Goal: Task Accomplishment & Management: Manage account settings

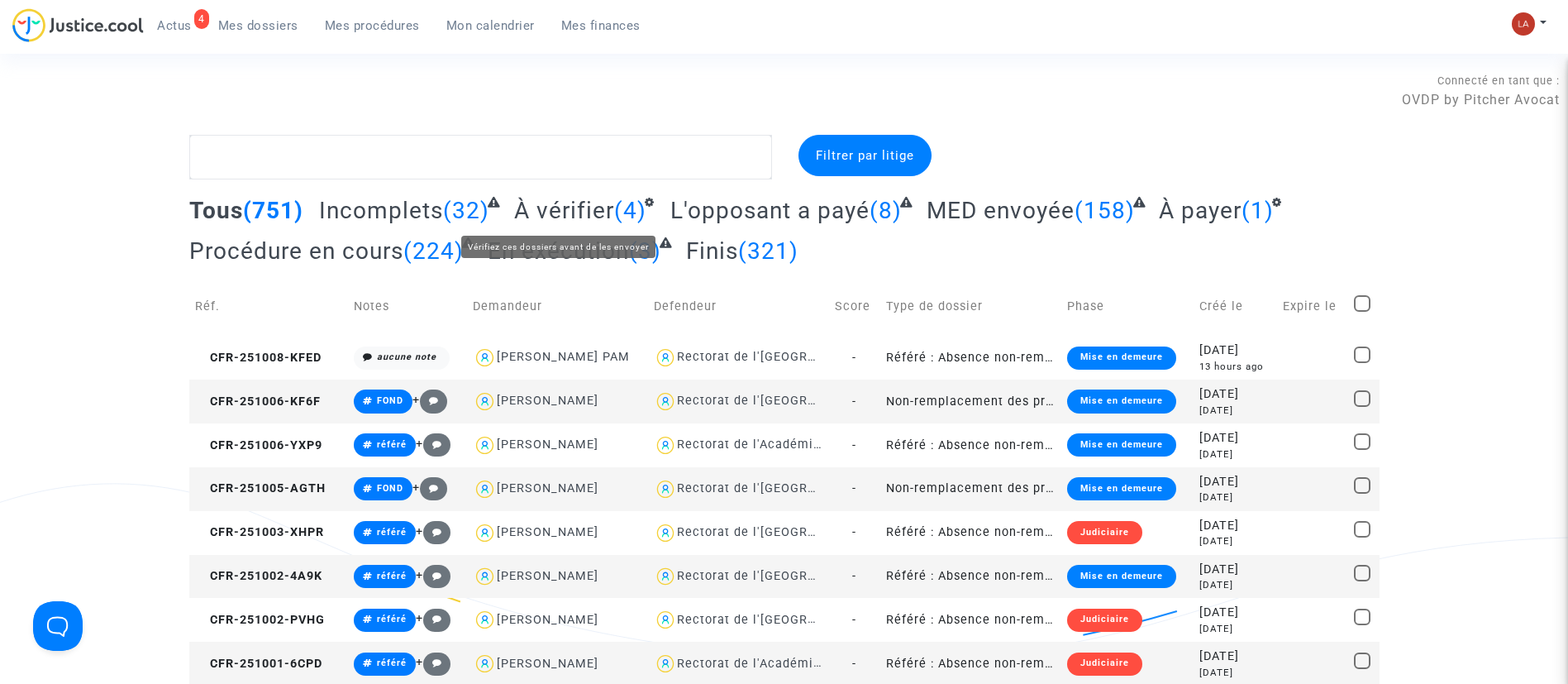
click at [546, 201] on span "À vérifier" at bounding box center [564, 211] width 100 height 27
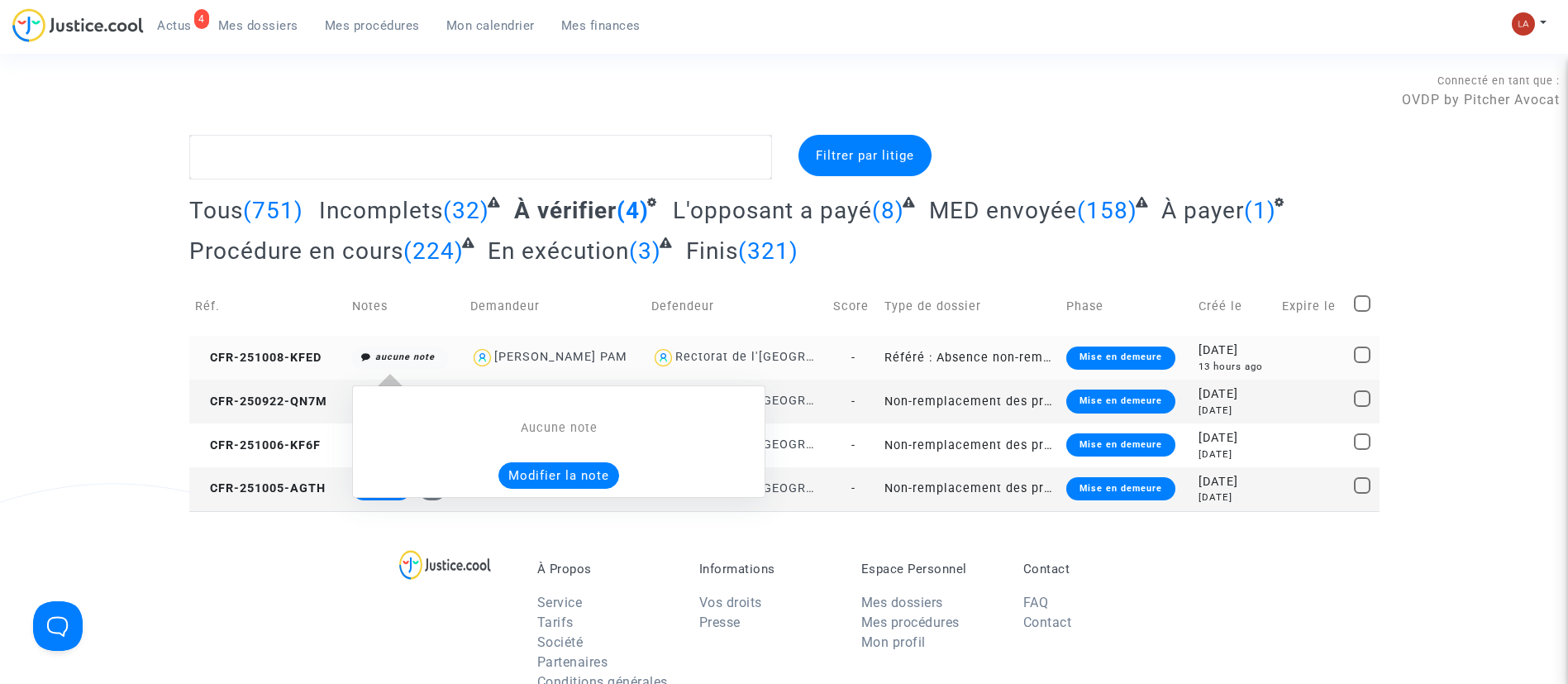
click at [541, 483] on button "Modifier la note" at bounding box center [559, 475] width 121 height 26
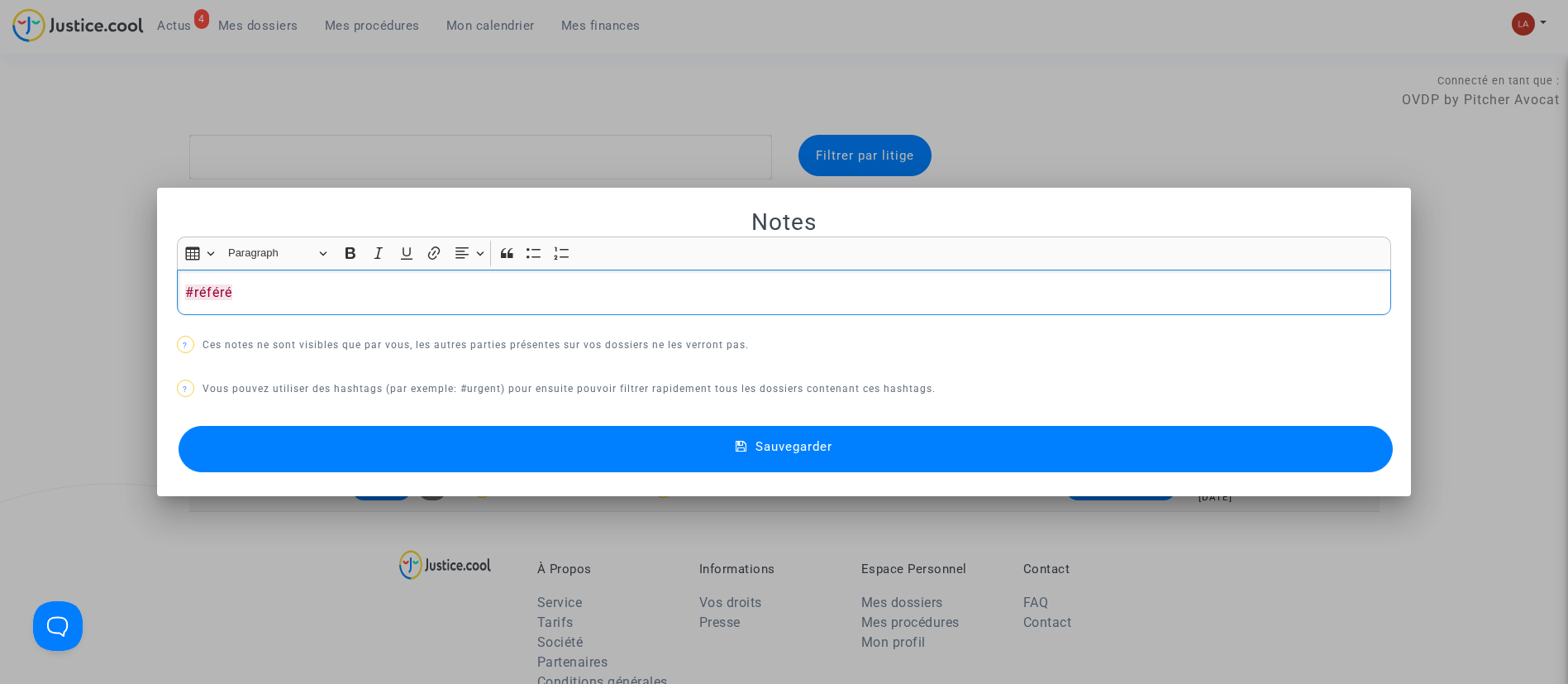
click at [611, 431] on div "Sauvegarder" at bounding box center [784, 449] width 1215 height 54
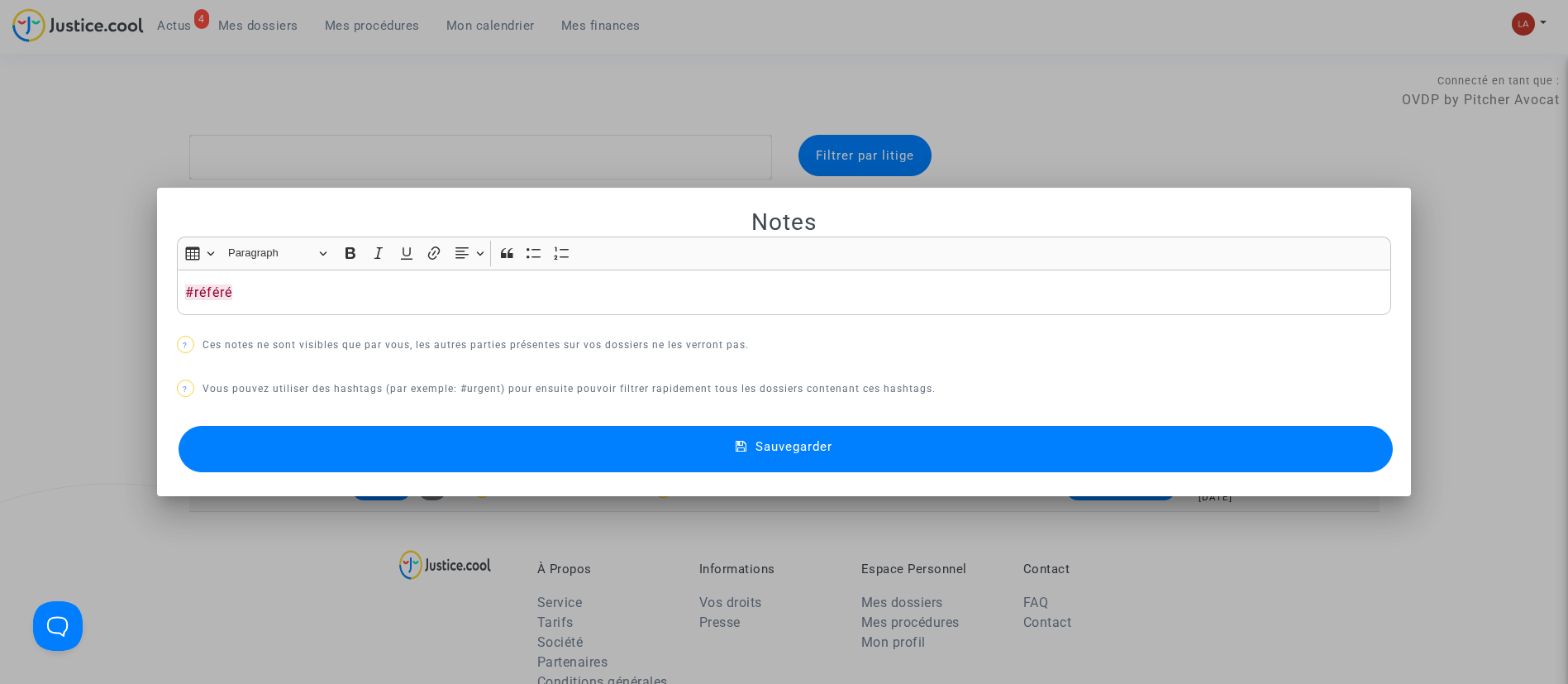
click at [612, 439] on button "Sauvegarder" at bounding box center [786, 448] width 1215 height 46
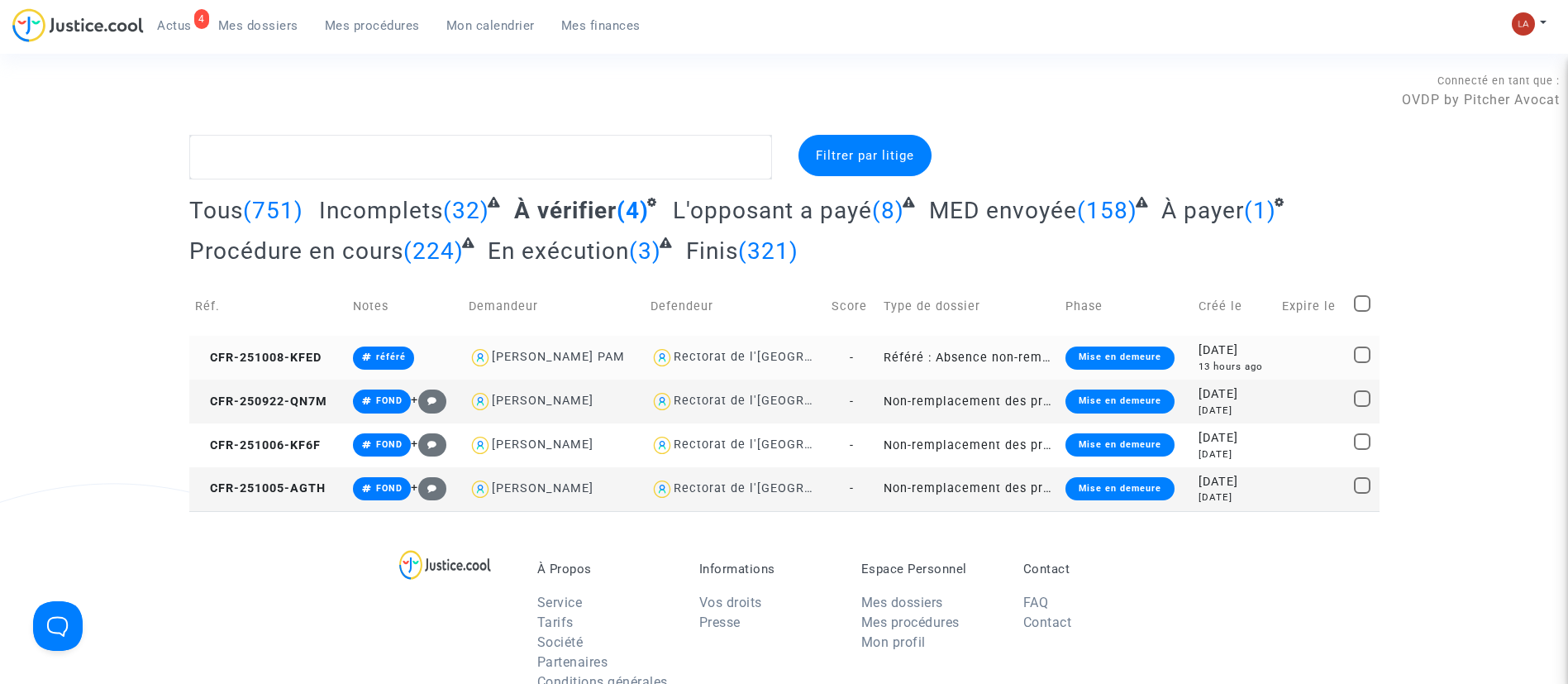
click at [236, 370] on td "CFR-251008-KFED" at bounding box center [268, 358] width 158 height 44
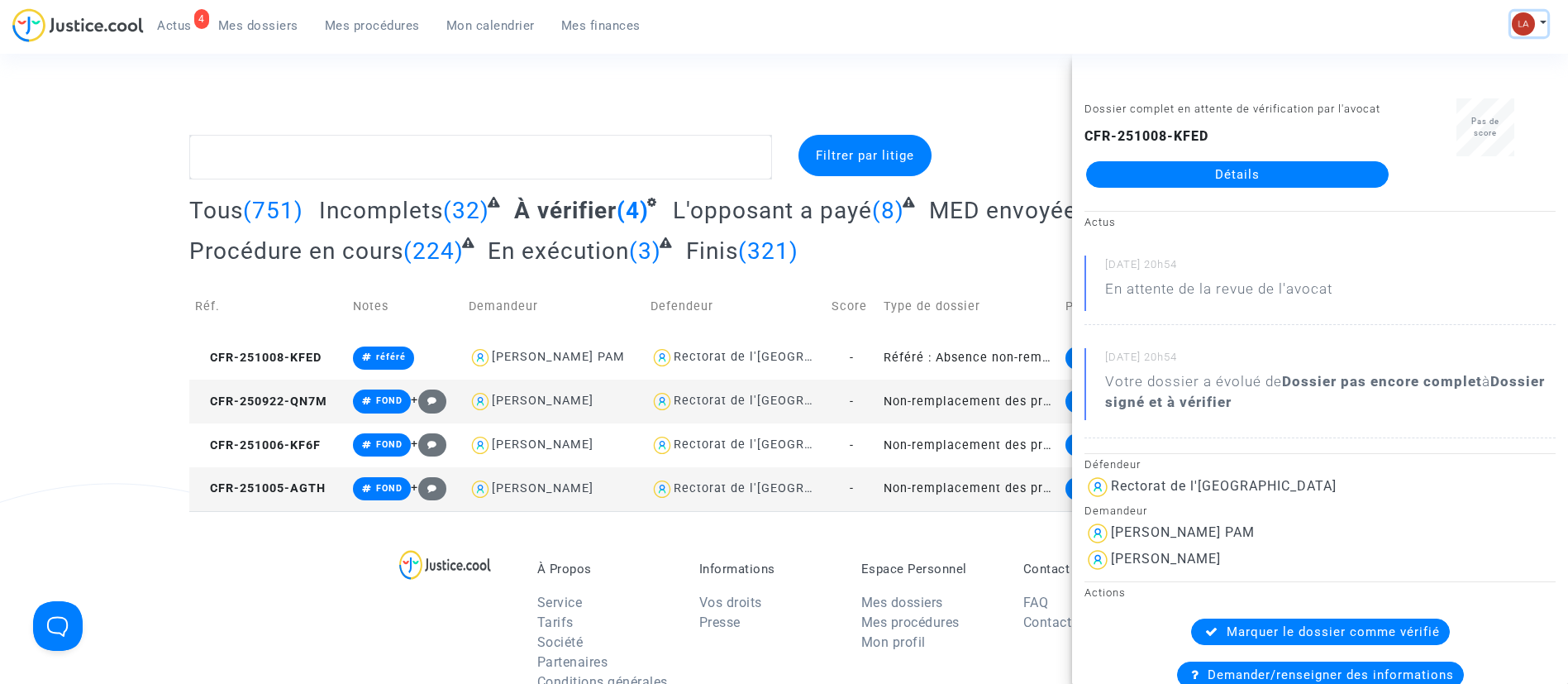
click at [1531, 32] on img at bounding box center [1524, 24] width 23 height 23
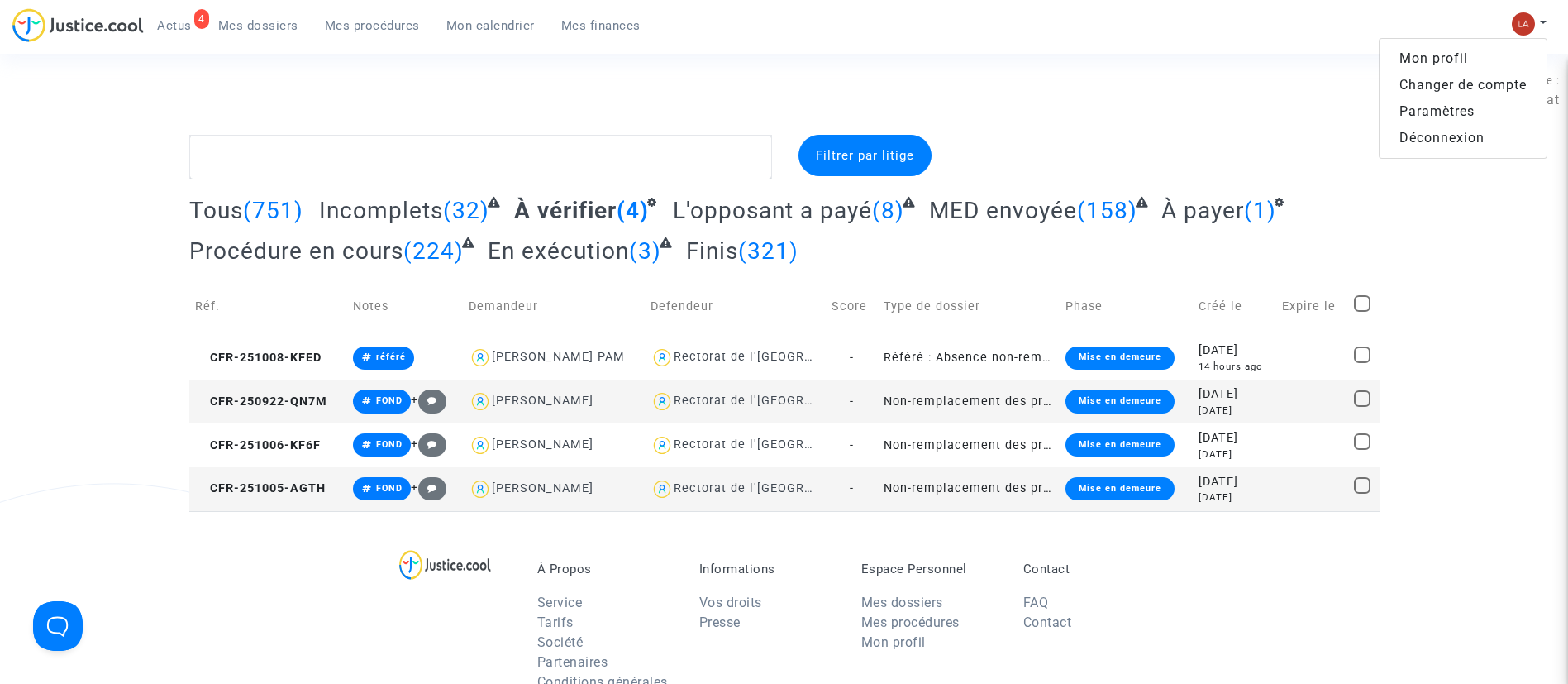
click at [1432, 79] on link "Changer de compte" at bounding box center [1463, 85] width 167 height 26
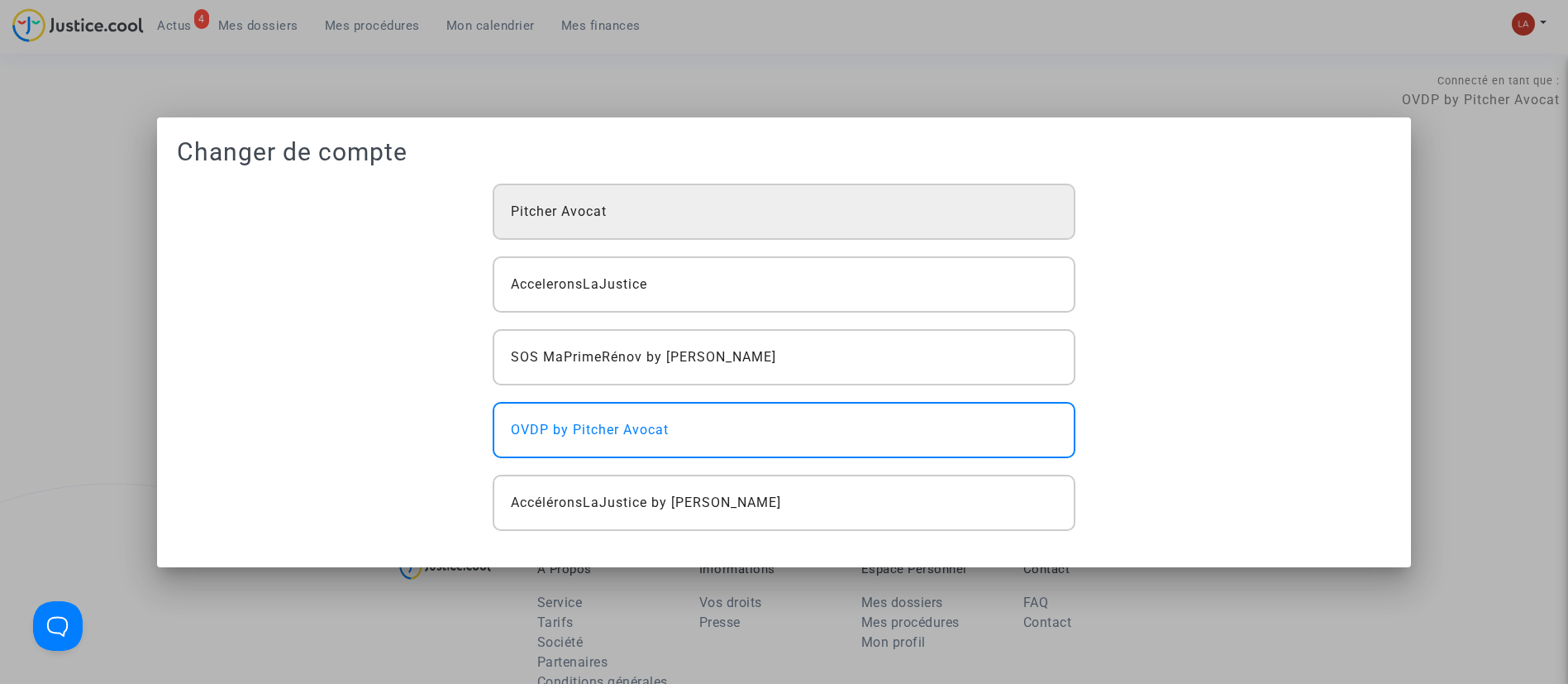
click at [550, 226] on div "Pitcher Avocat" at bounding box center [784, 211] width 583 height 56
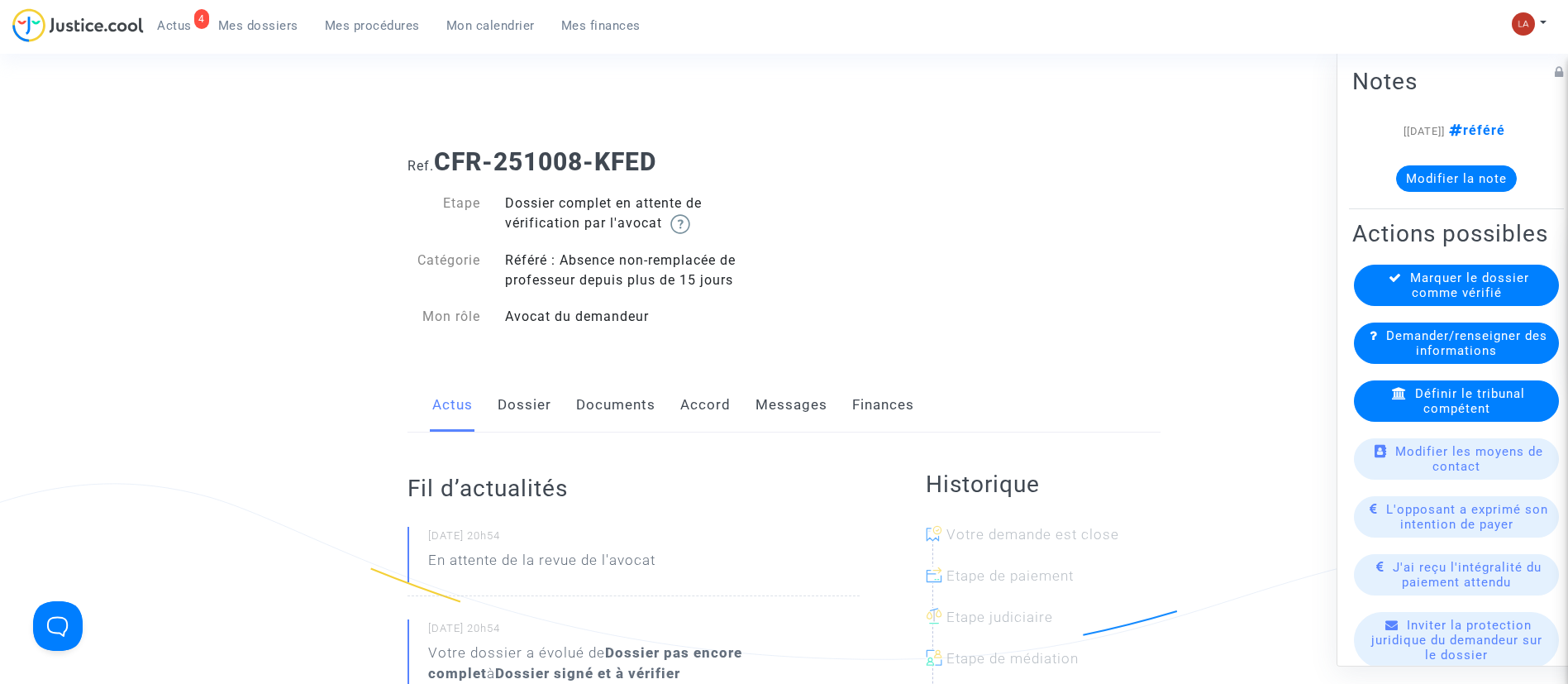
click at [532, 415] on link "Dossier" at bounding box center [524, 405] width 53 height 54
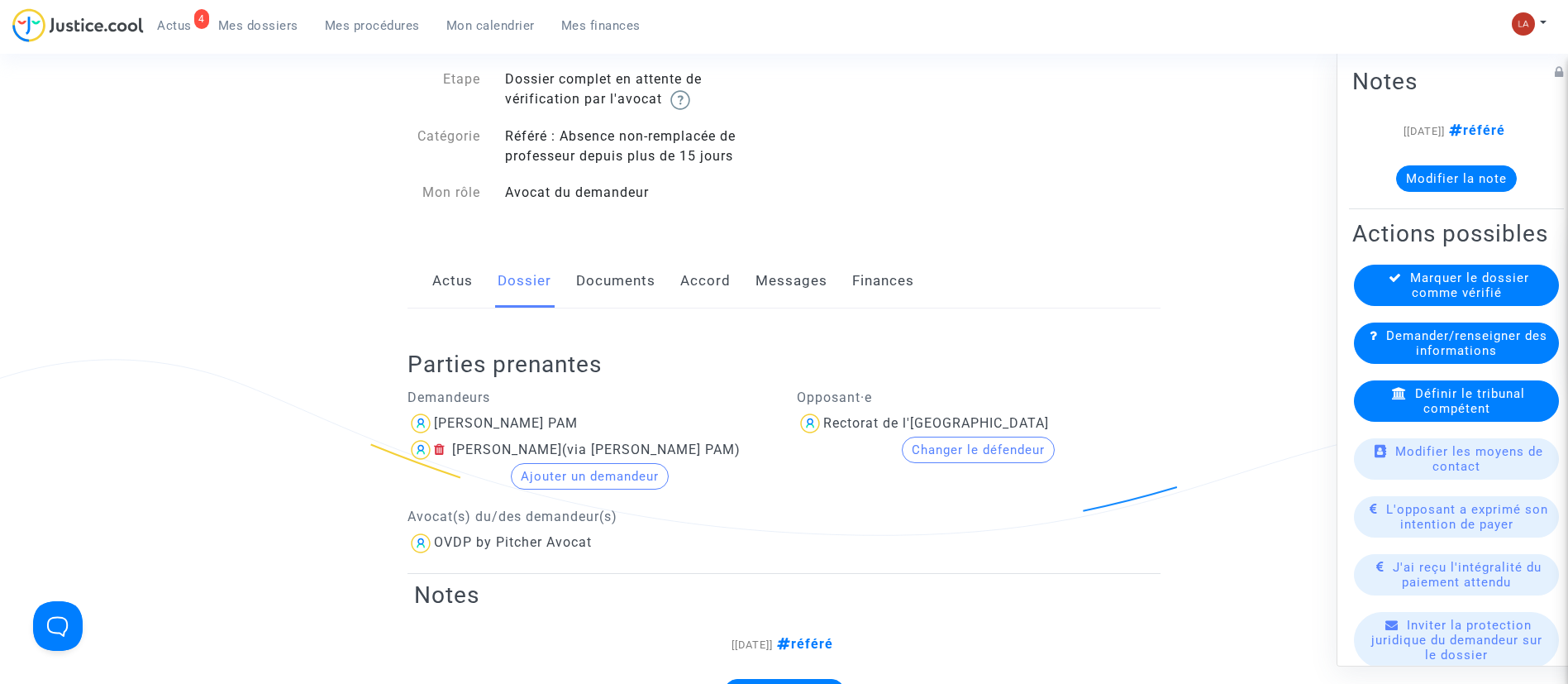
click at [435, 282] on link "Actus" at bounding box center [453, 281] width 41 height 54
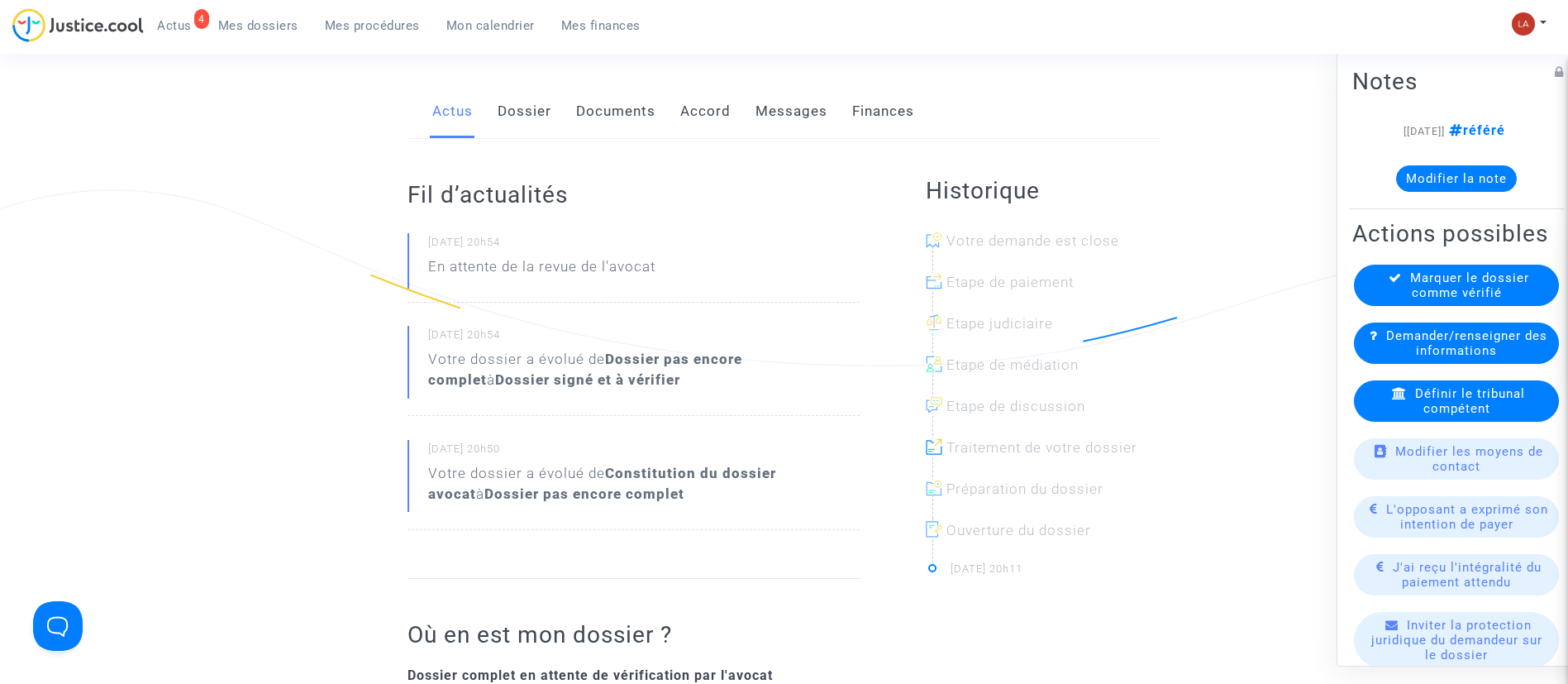
scroll to position [124, 0]
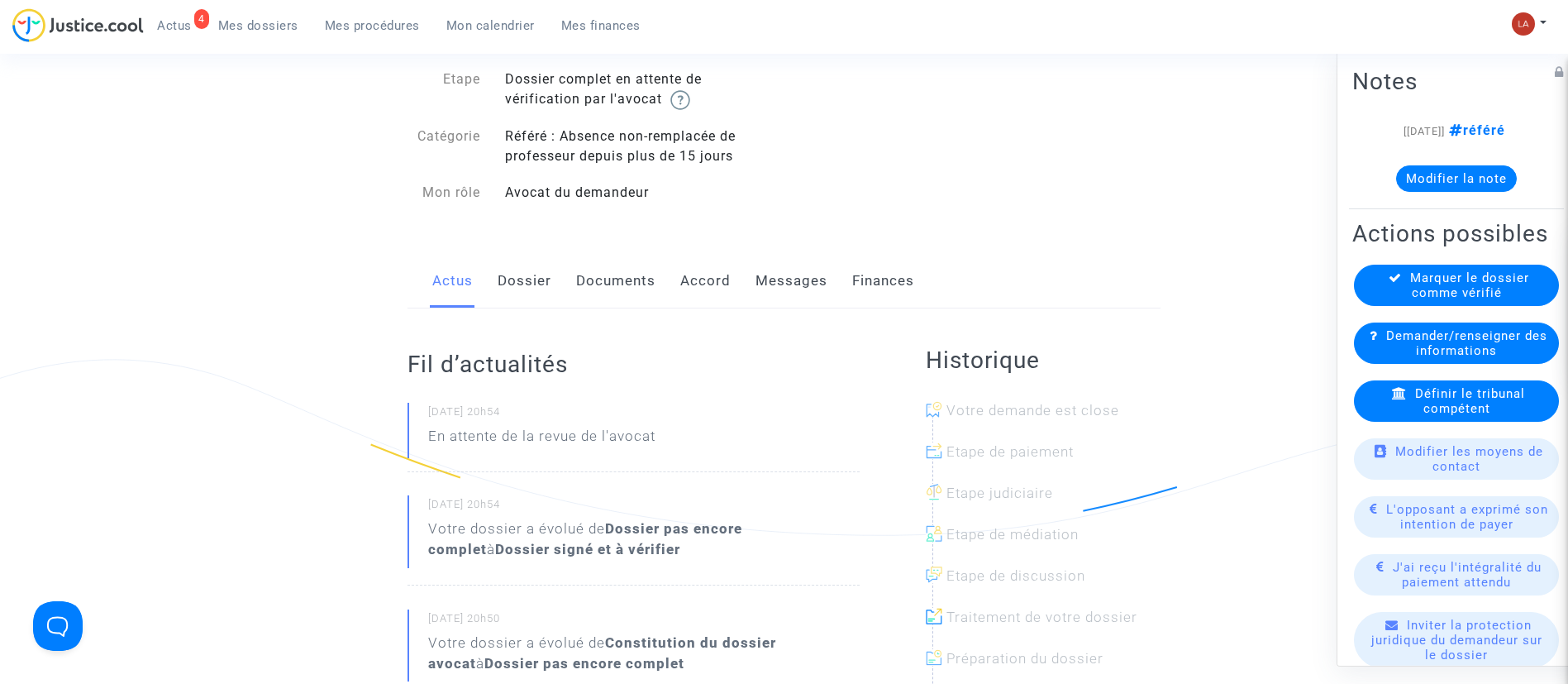
click at [519, 284] on link "Dossier" at bounding box center [524, 281] width 53 height 54
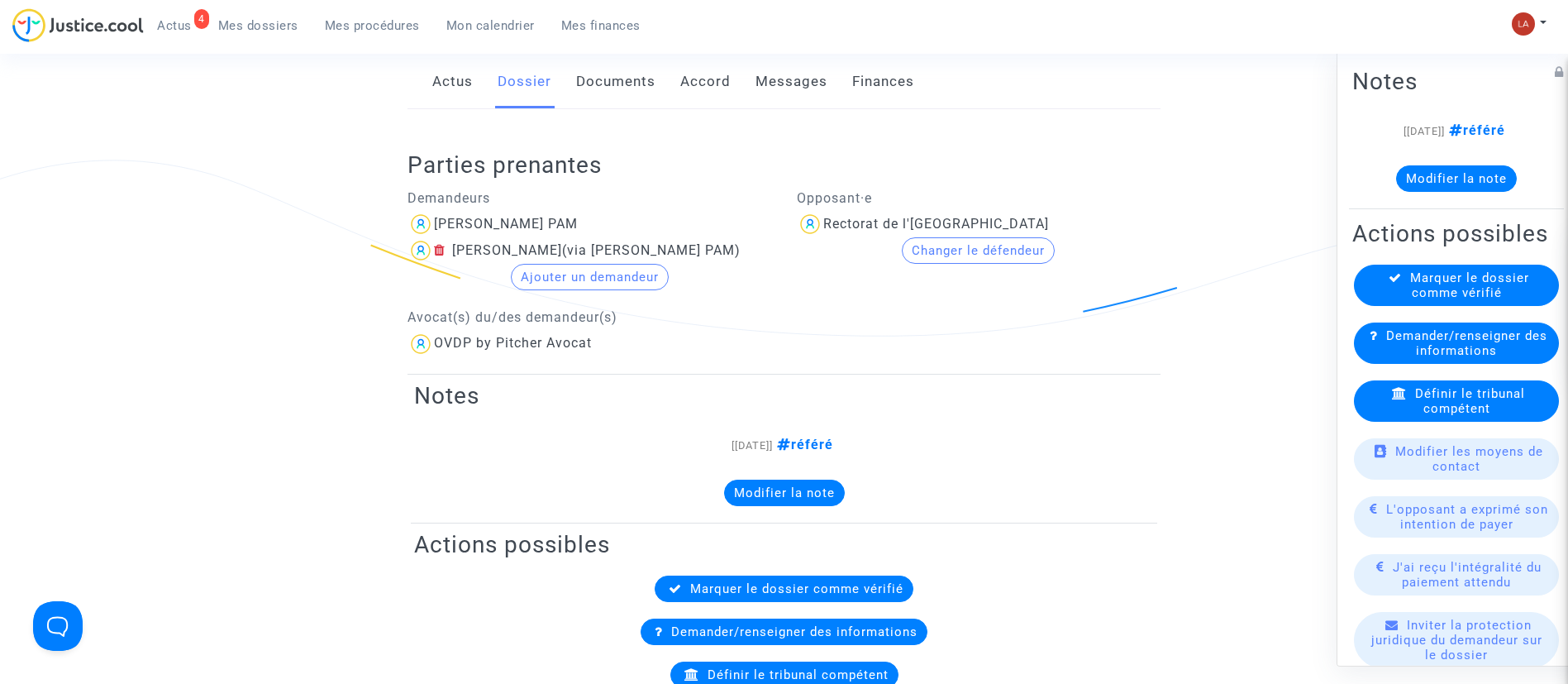
scroll to position [496, 0]
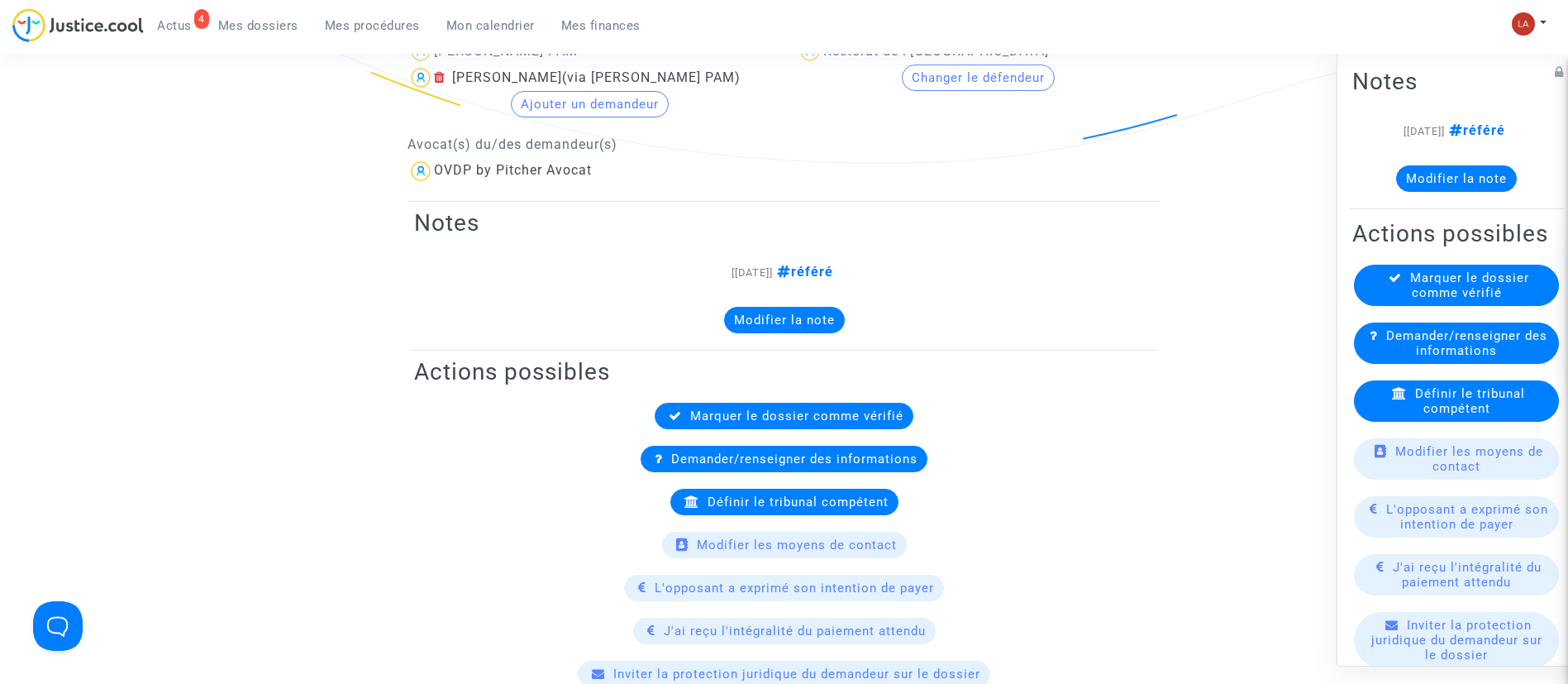
click at [1452, 421] on div "Définir le tribunal compétent" at bounding box center [1456, 400] width 205 height 42
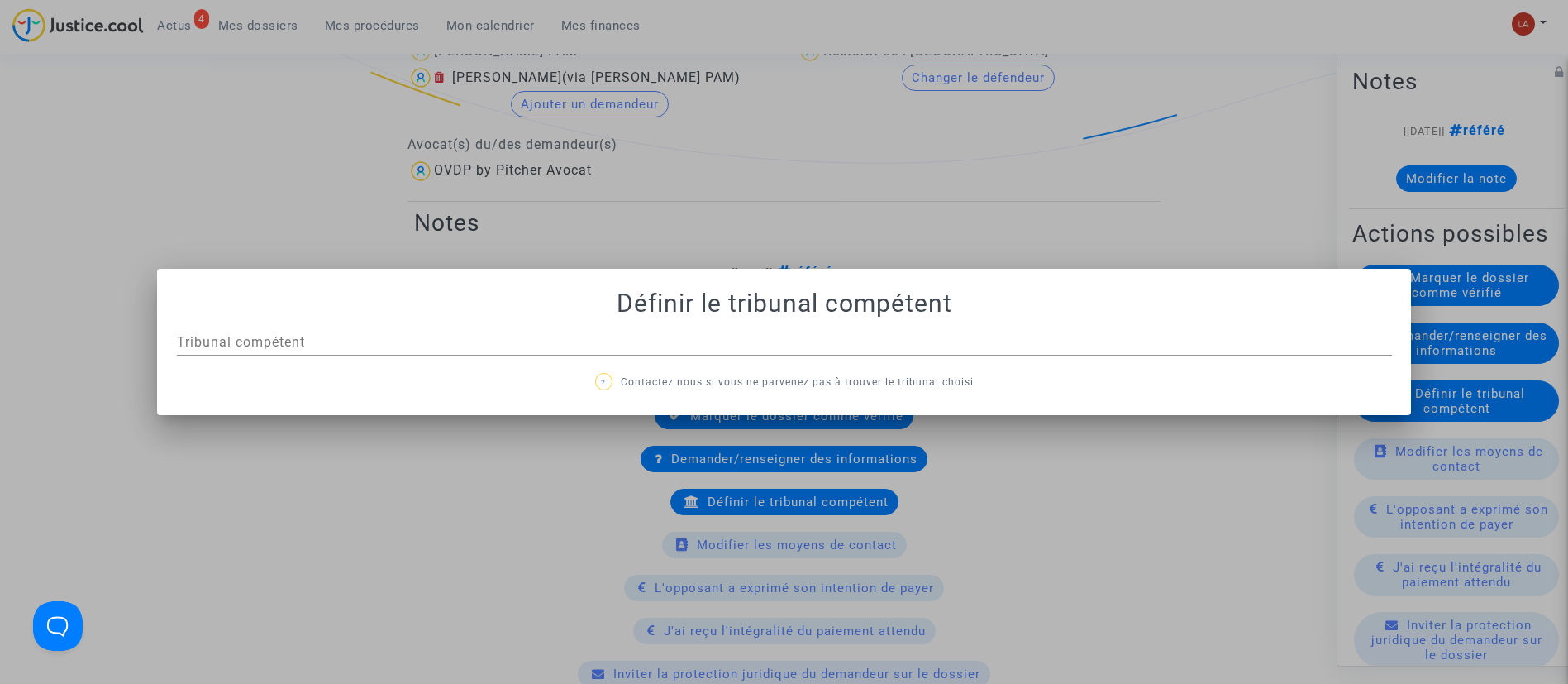
scroll to position [0, 0]
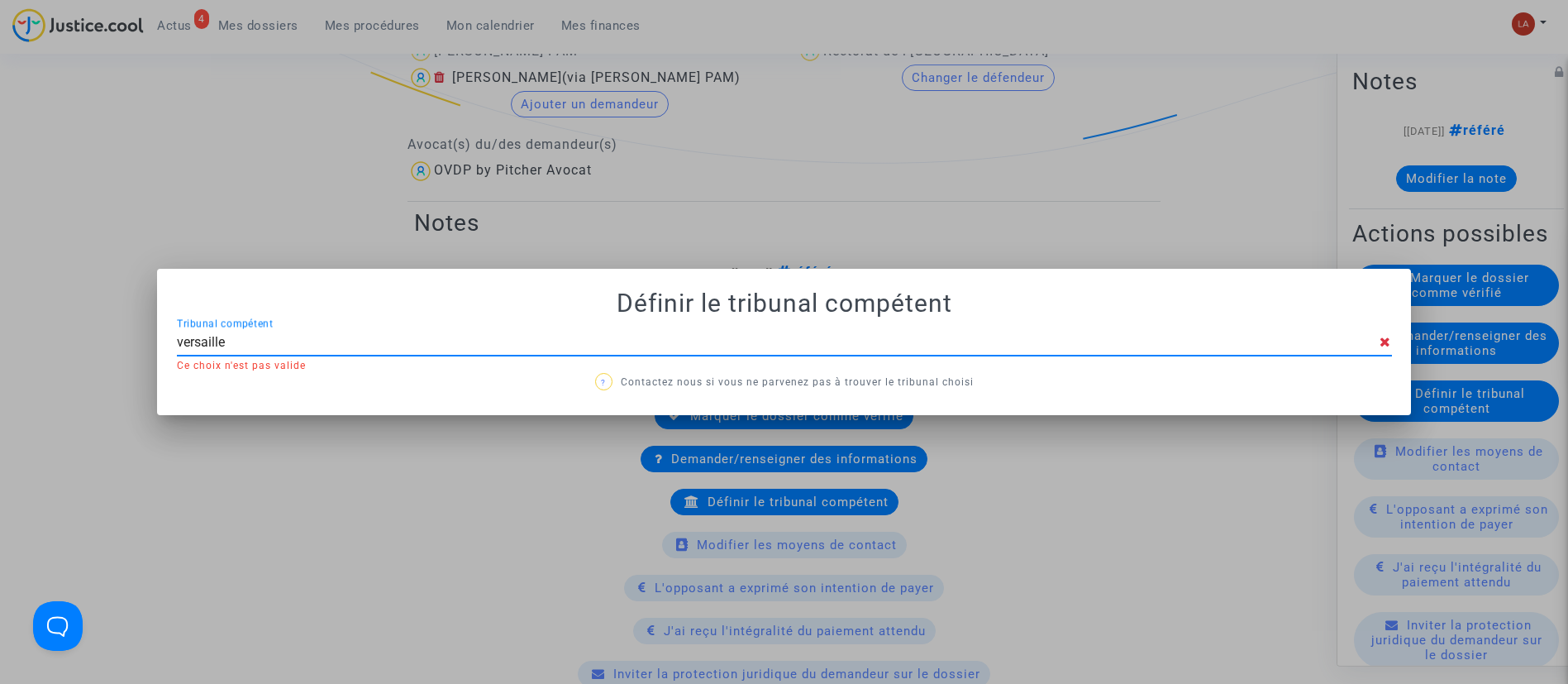
type input "versailles"
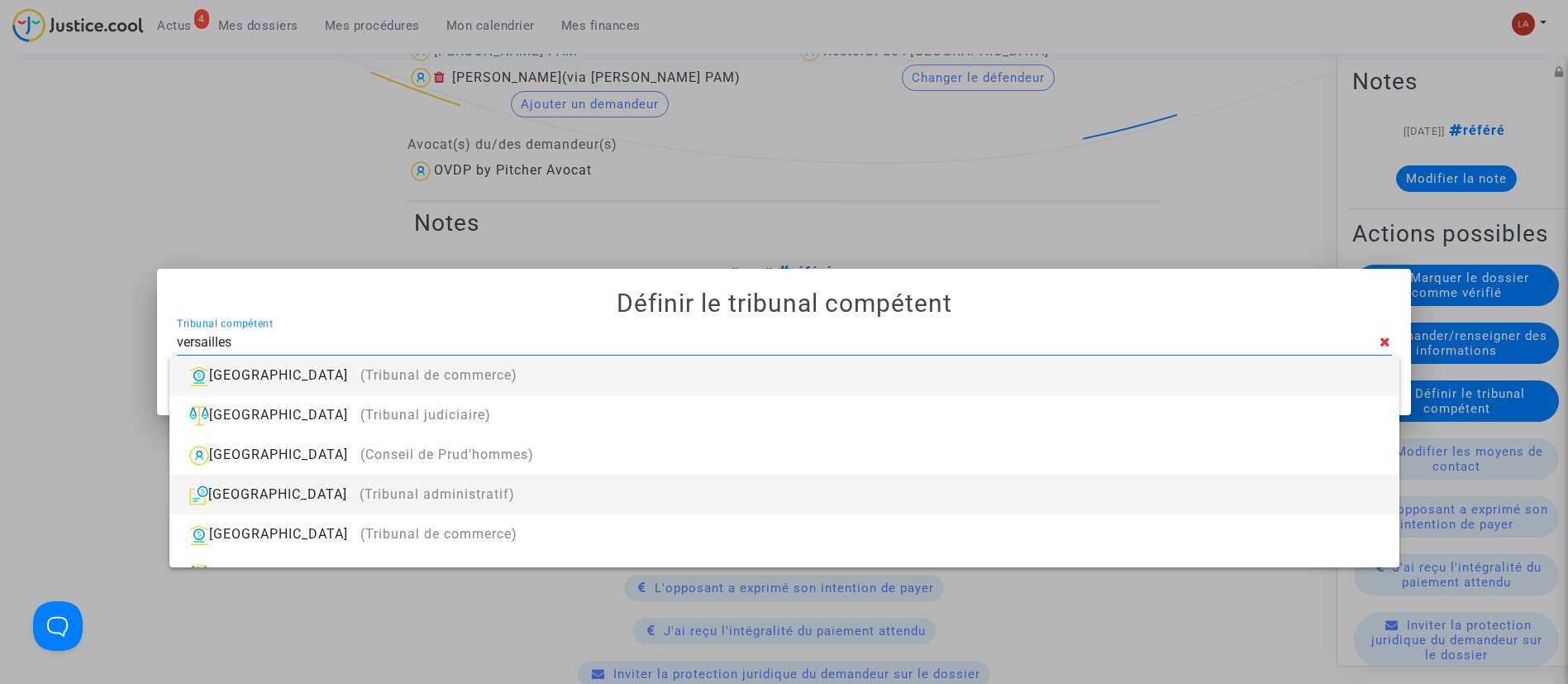
click at [792, 496] on div "Versailles (Tribunal administratif)" at bounding box center [784, 494] width 1204 height 40
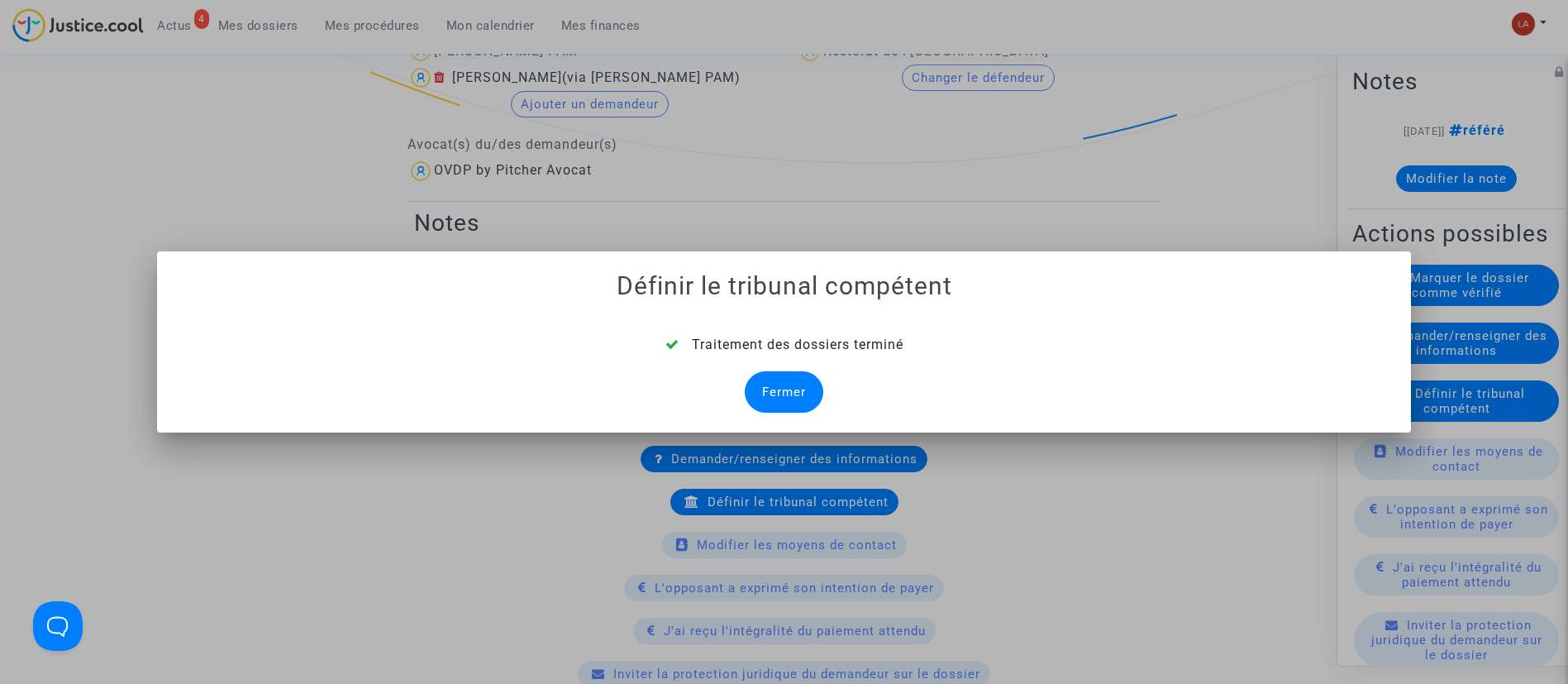
click at [805, 415] on mat-dialog-container "Définir le tribunal compétent Traitement des dossiers terminé Fermer" at bounding box center [784, 342] width 1255 height 181
click at [804, 383] on div "Fermer" at bounding box center [784, 392] width 79 height 42
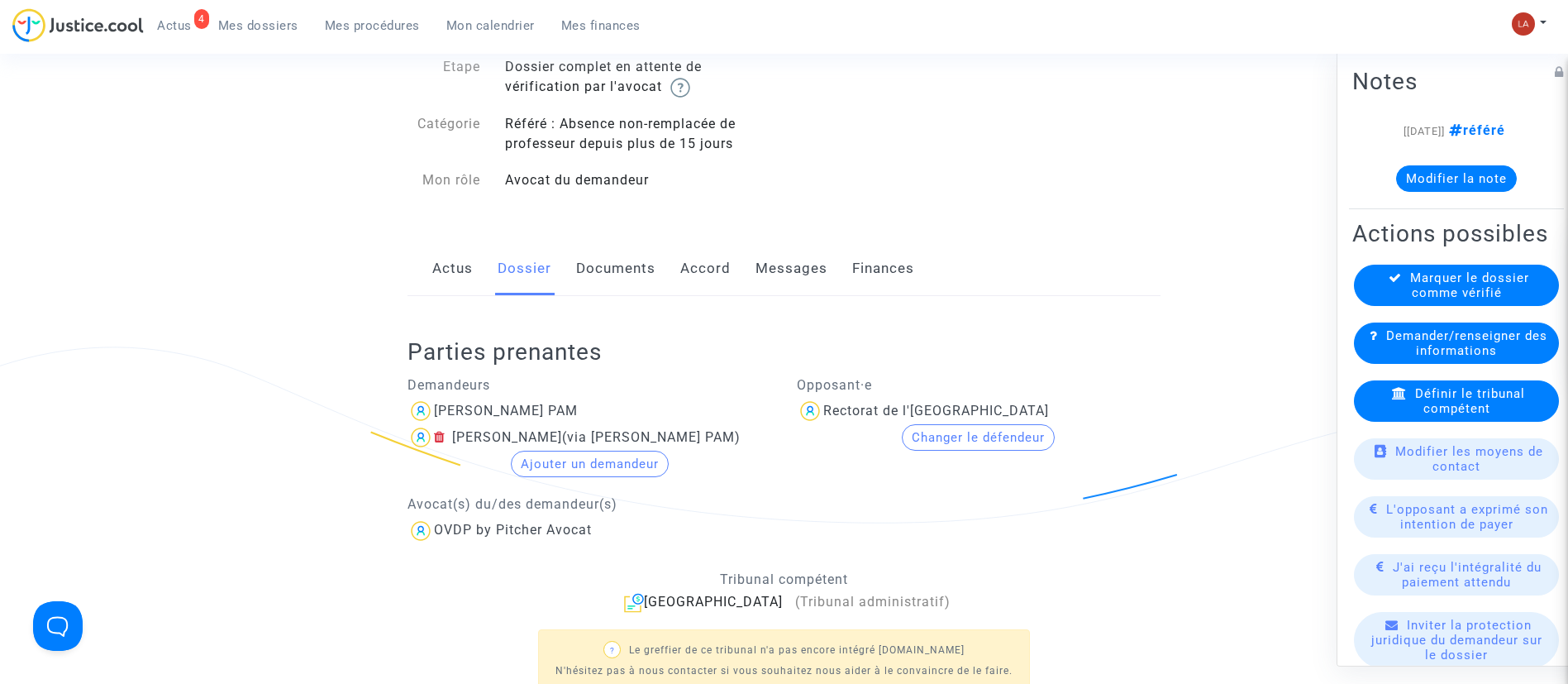
scroll to position [124, 0]
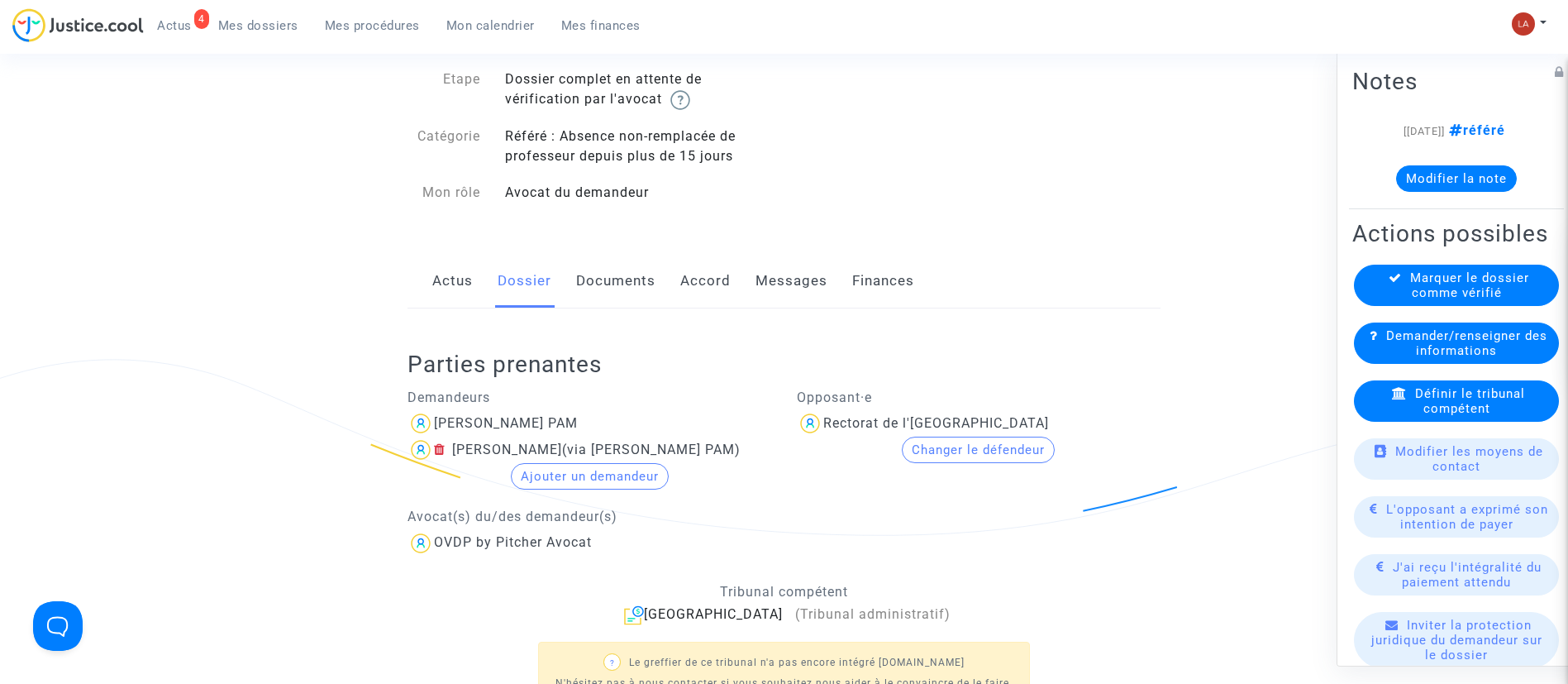
click at [627, 278] on link "Documents" at bounding box center [616, 281] width 79 height 54
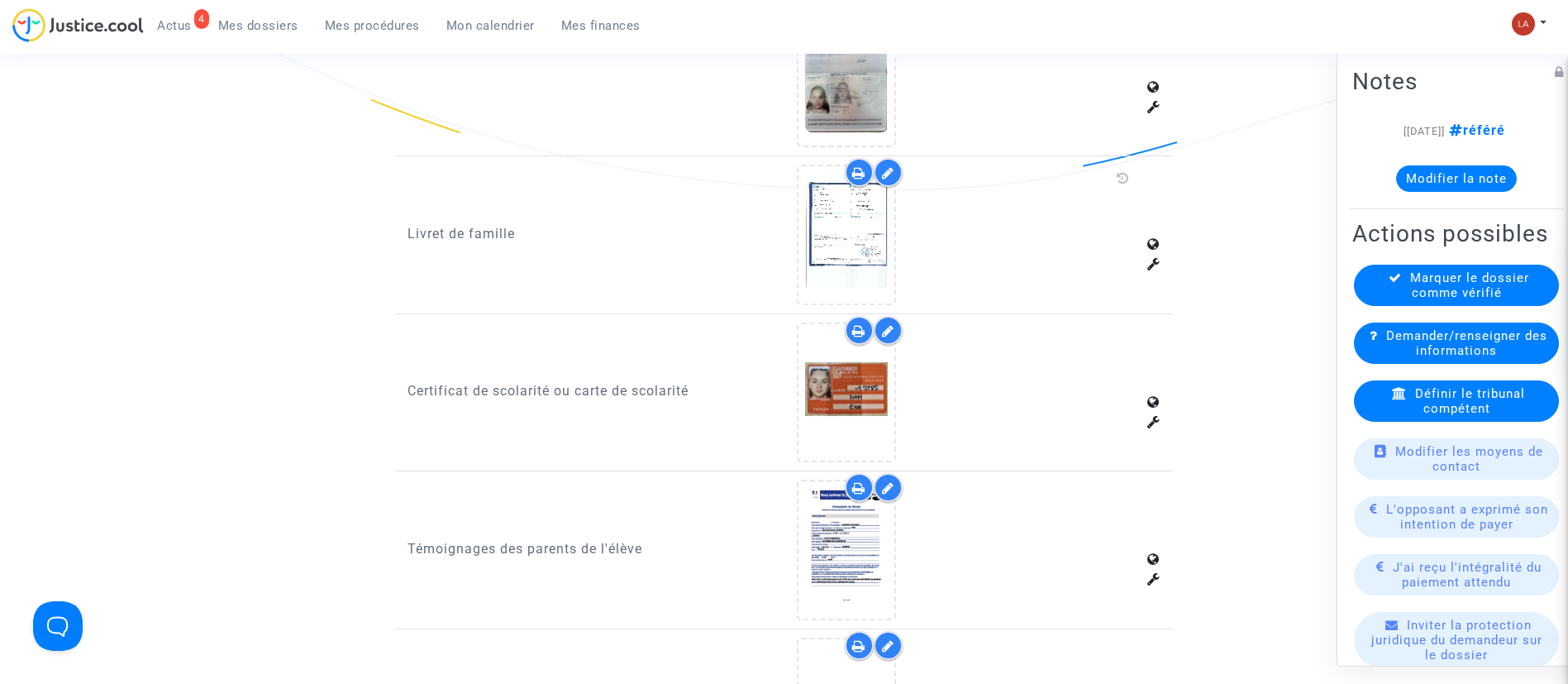
scroll to position [1489, 0]
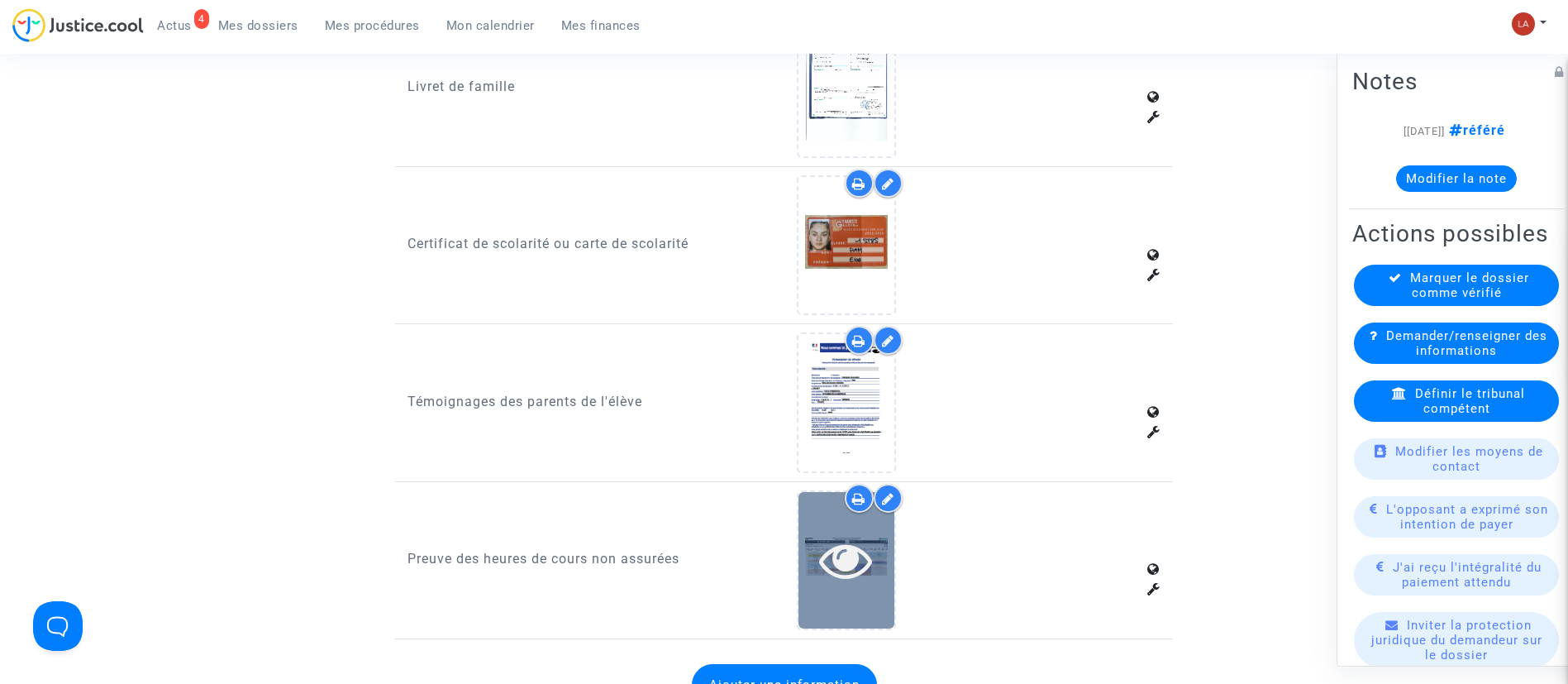
click at [845, 559] on icon at bounding box center [845, 559] width 53 height 53
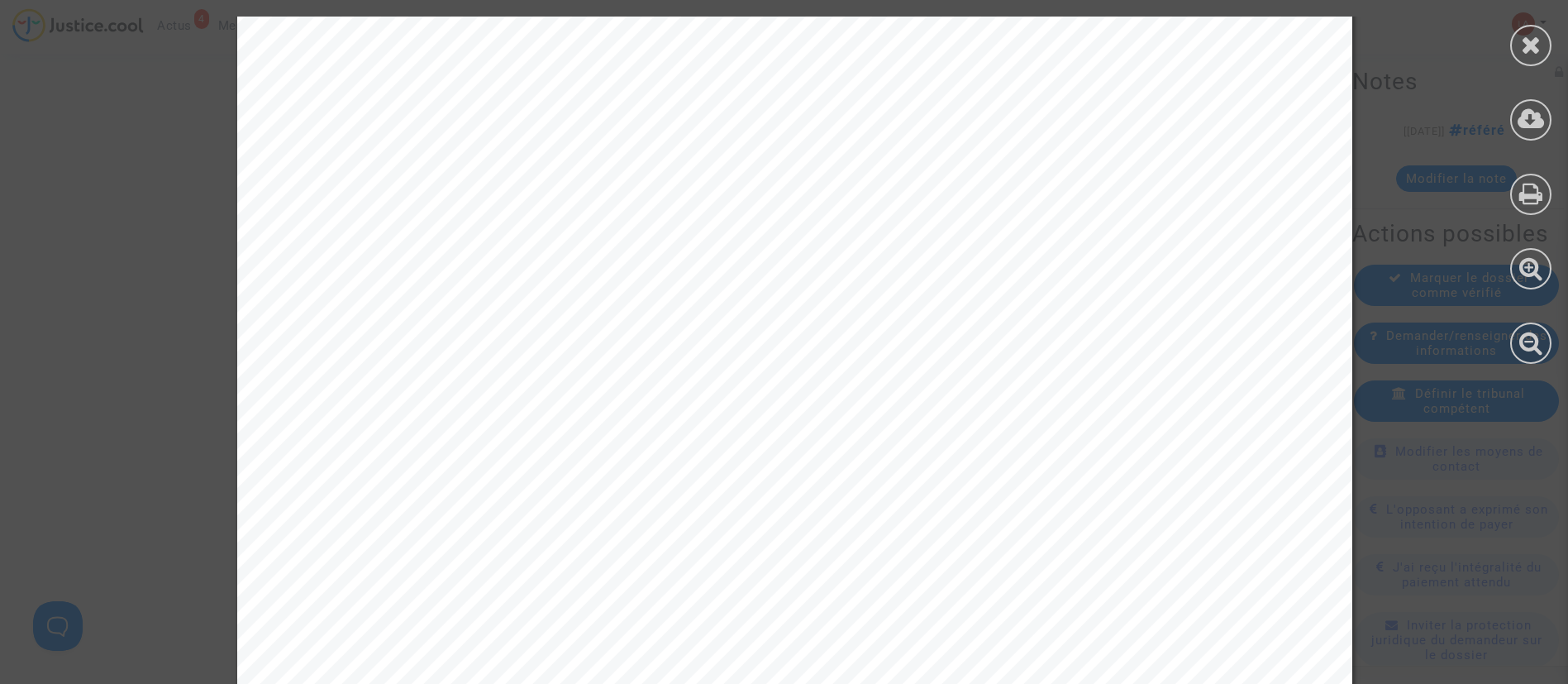
scroll to position [0, 0]
click at [1533, 132] on div at bounding box center [1531, 120] width 42 height 42
click at [1535, 29] on div at bounding box center [1531, 45] width 42 height 42
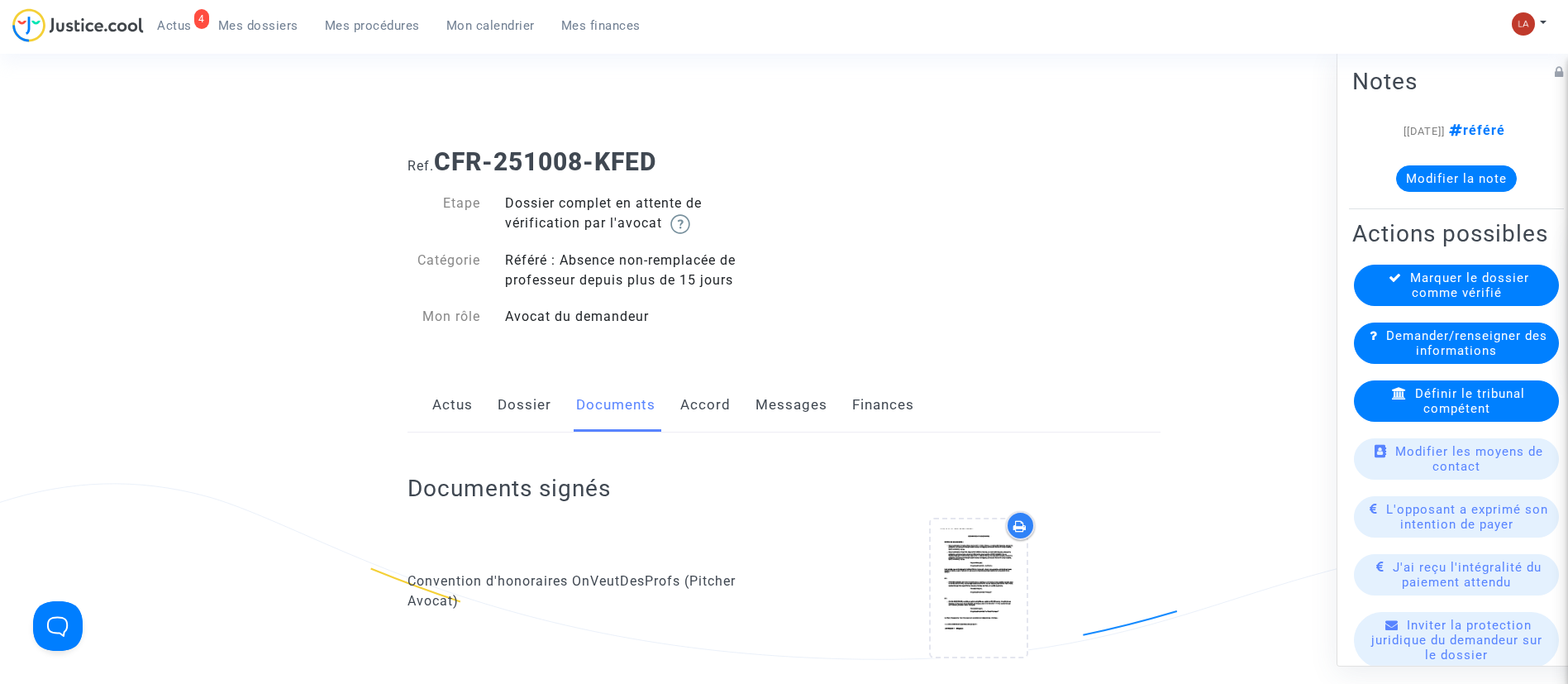
click at [508, 407] on link "Dossier" at bounding box center [524, 405] width 53 height 54
